Goal: Task Accomplishment & Management: Manage account settings

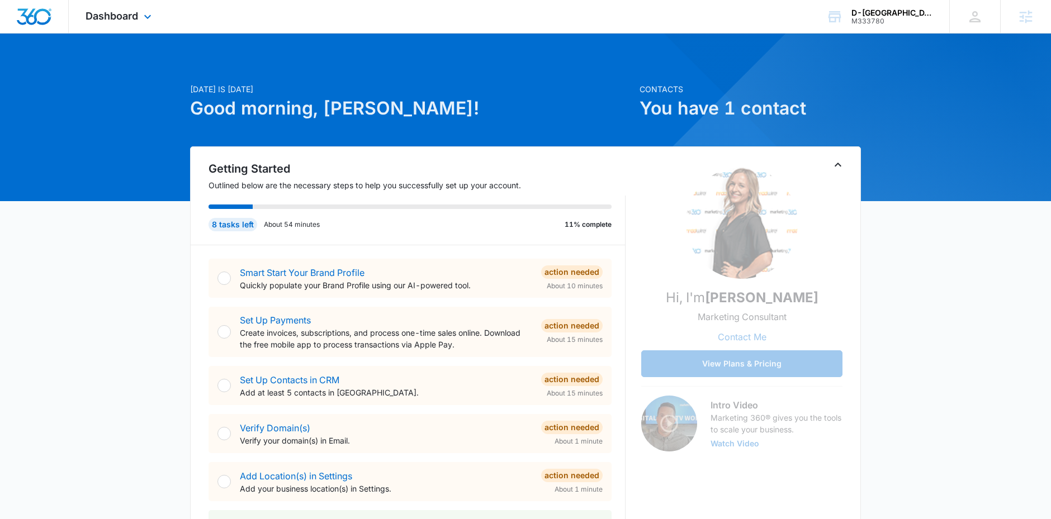
click at [126, 23] on div "Dashboard Apps Reputation Websites Forms CRM Email Social Shop Content Ads Inte…" at bounding box center [120, 16] width 102 height 33
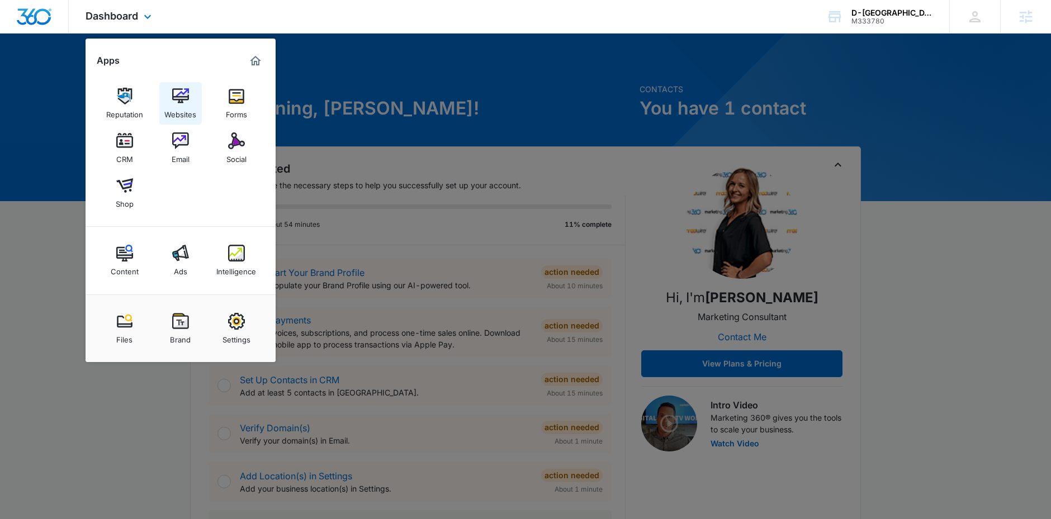
click at [185, 94] on img at bounding box center [180, 96] width 17 height 17
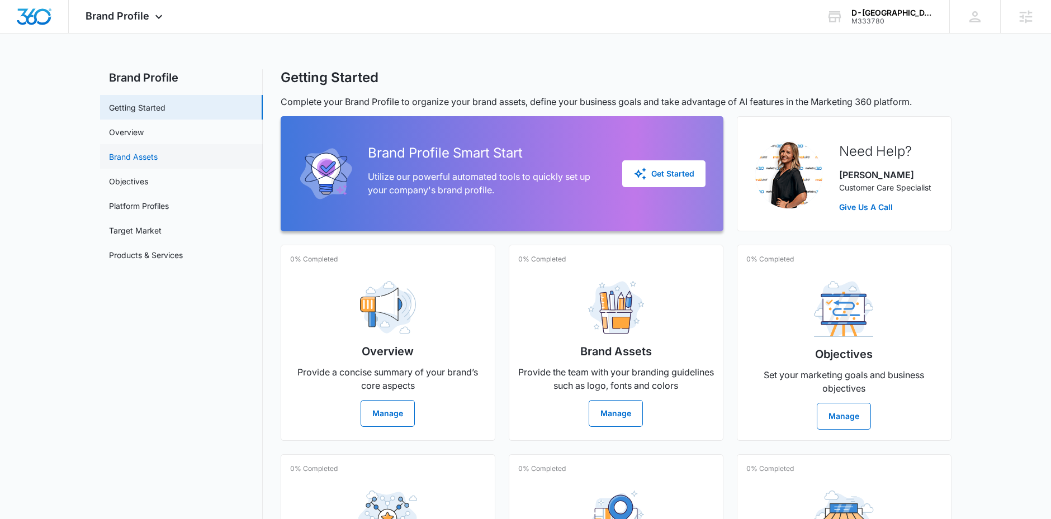
click at [158, 163] on link "Brand Assets" at bounding box center [133, 157] width 49 height 12
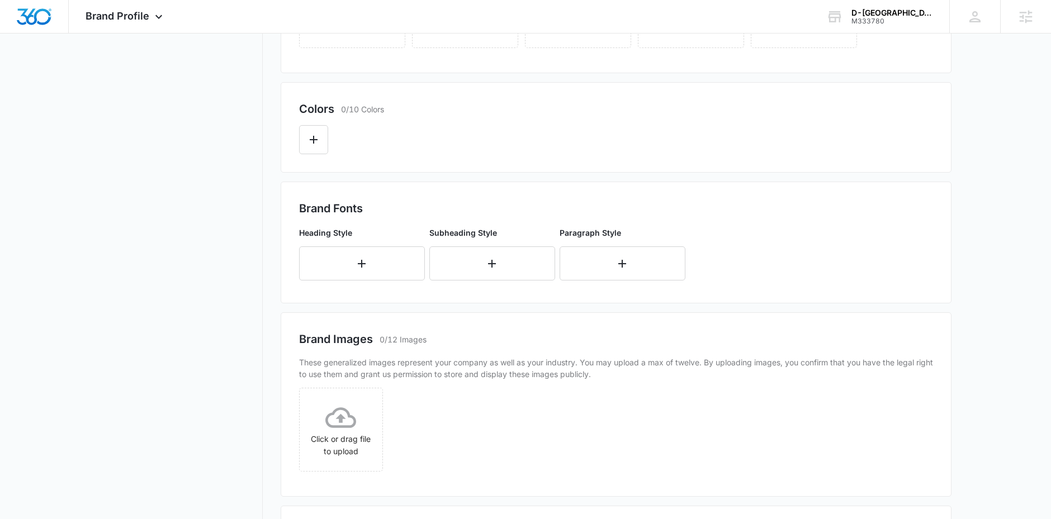
scroll to position [339, 0]
